Goal: Task Accomplishment & Management: Manage account settings

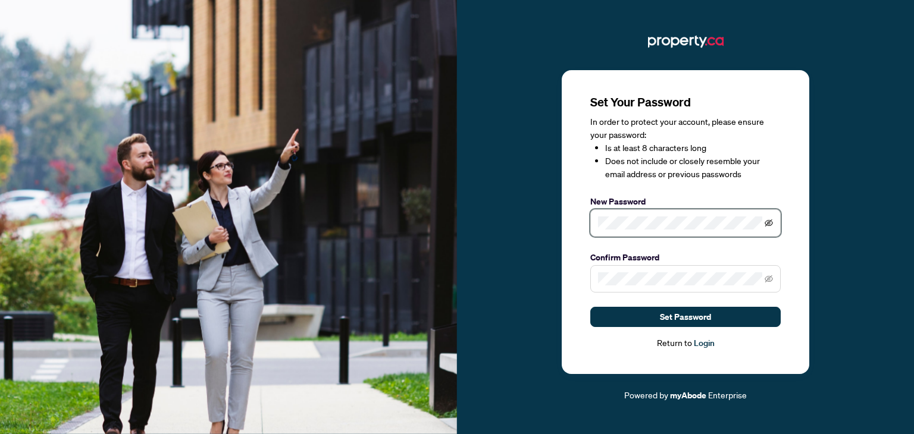
click at [766, 220] on icon "eye-invisible" at bounding box center [769, 223] width 8 height 8
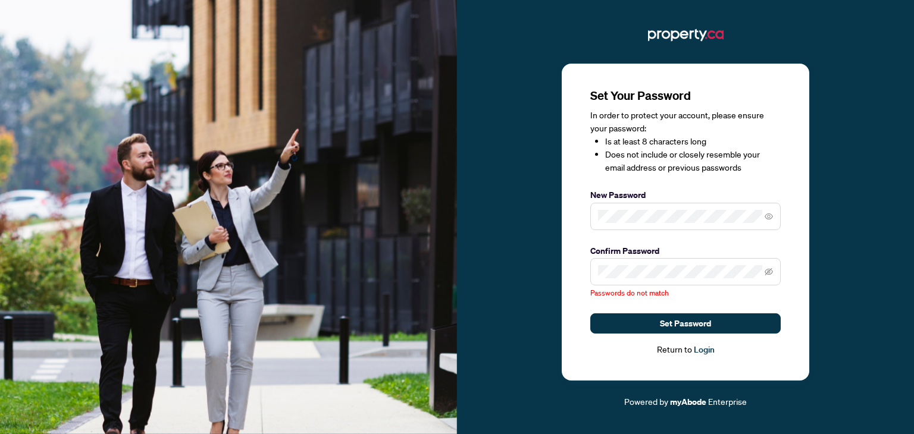
click at [773, 277] on span at bounding box center [685, 271] width 190 height 27
click at [772, 275] on icon "eye-invisible" at bounding box center [769, 272] width 8 height 8
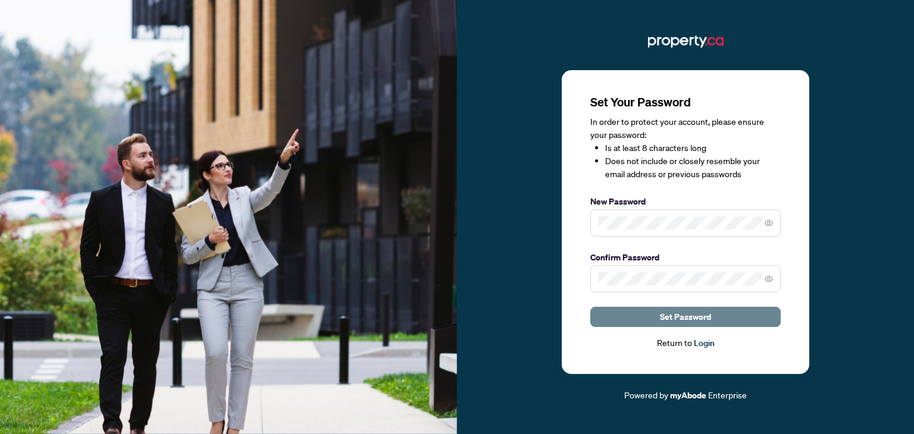
click at [702, 317] on span "Set Password" at bounding box center [685, 317] width 51 height 19
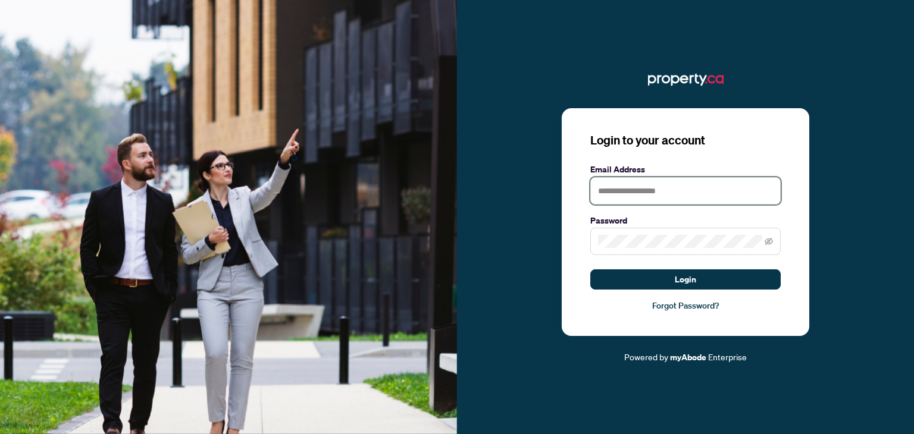
click at [657, 186] on input "text" at bounding box center [685, 190] width 190 height 27
type input "**********"
click at [666, 234] on span at bounding box center [685, 241] width 190 height 27
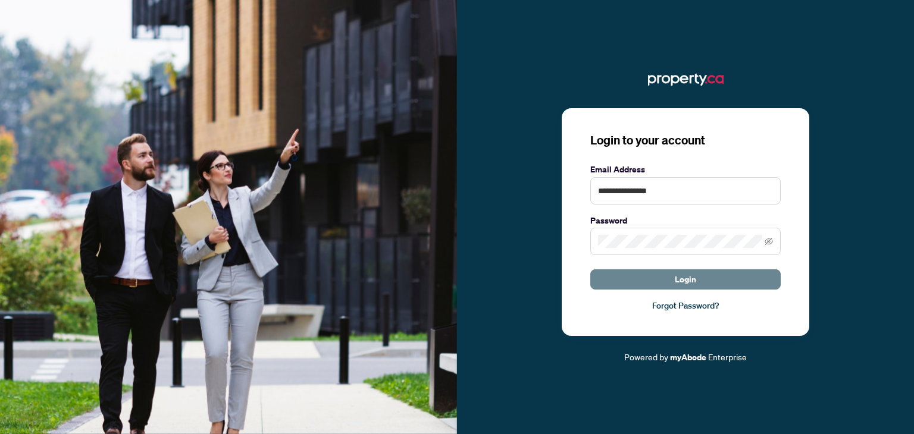
click at [670, 284] on button "Login" at bounding box center [685, 280] width 190 height 20
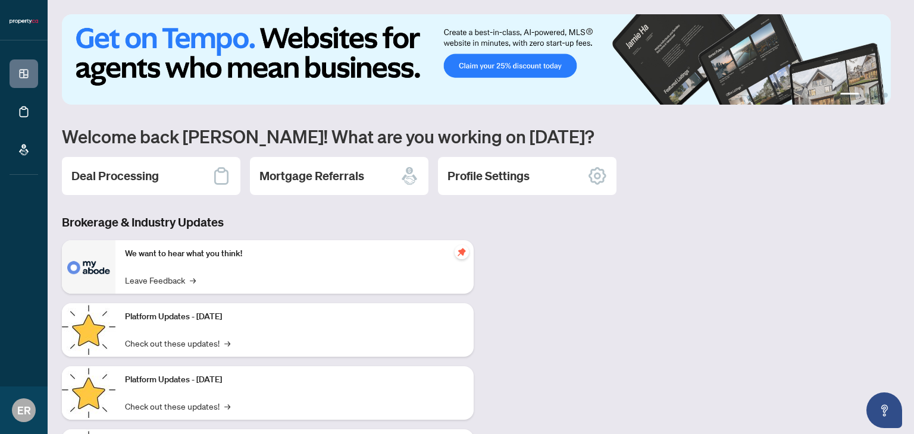
click at [776, 137] on h1 "Welcome back [PERSON_NAME]! What are you working on [DATE]?" at bounding box center [481, 136] width 838 height 23
